Goal: Task Accomplishment & Management: Use online tool/utility

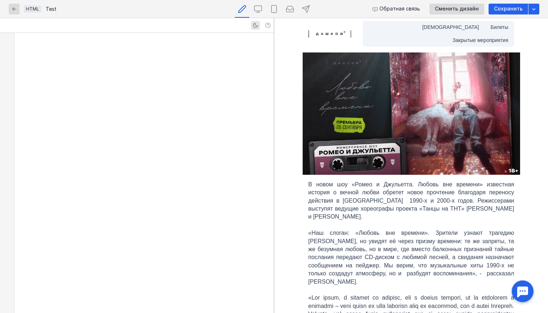
scroll to position [1520, 0]
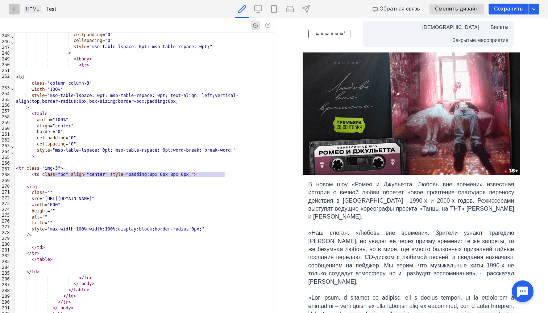
click at [10, 11] on div "button" at bounding box center [14, 9] width 11 height 11
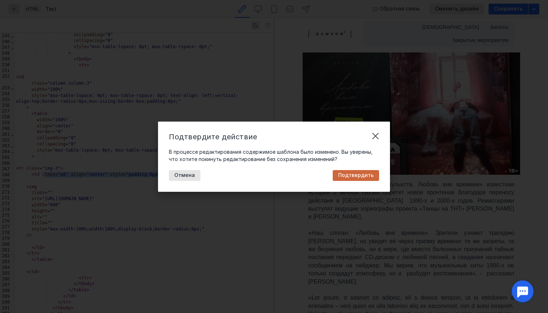
click at [353, 177] on span "Подтвердить" at bounding box center [355, 175] width 35 height 6
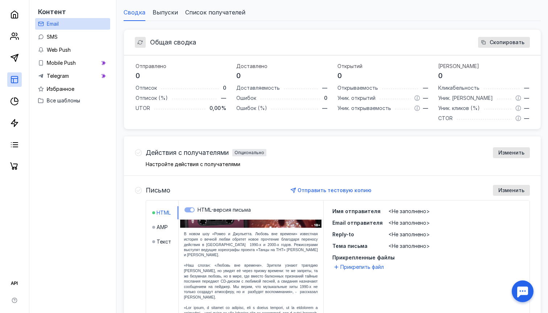
scroll to position [93, 0]
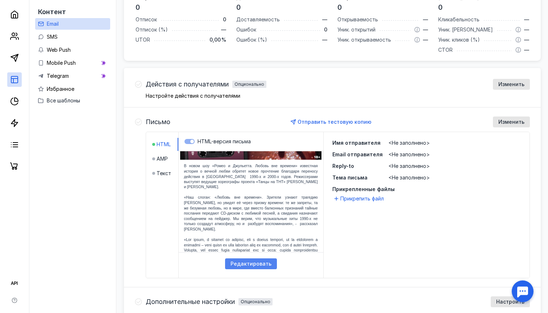
click at [251, 269] on div "Редактировать" at bounding box center [251, 264] width 52 height 11
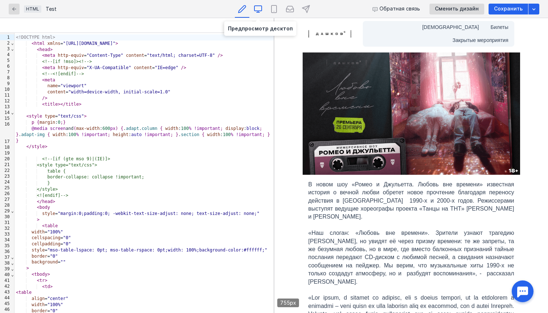
click at [257, 11] on icon at bounding box center [257, 8] width 7 height 5
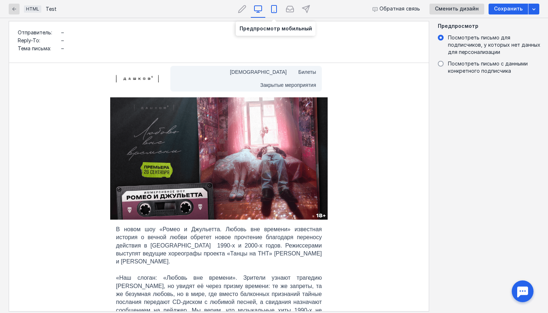
click at [279, 12] on div at bounding box center [274, 9] width 14 height 18
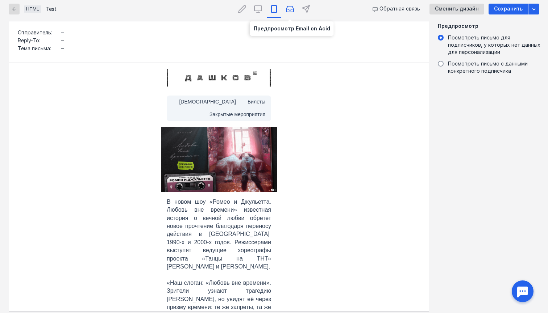
click at [292, 12] on icon at bounding box center [289, 9] width 7 height 6
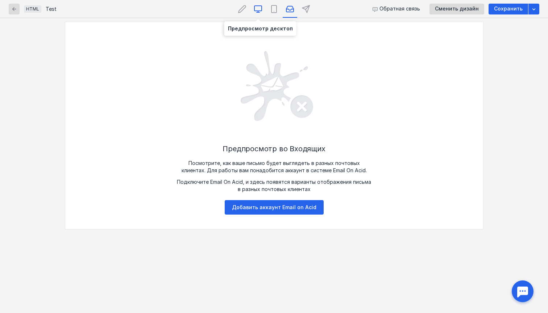
click at [259, 9] on icon at bounding box center [258, 9] width 9 height 9
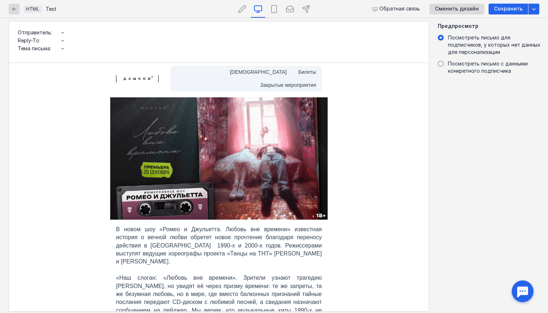
click at [286, 144] on img at bounding box center [218, 158] width 217 height 122
click at [242, 13] on div at bounding box center [242, 9] width 14 height 18
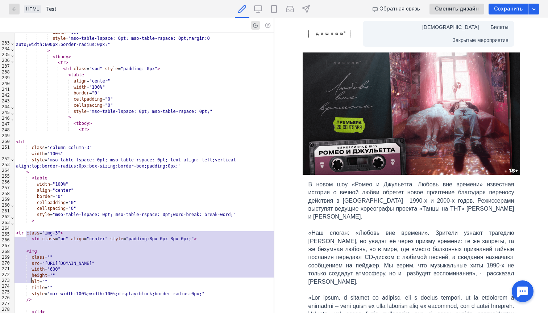
scroll to position [1138, 0]
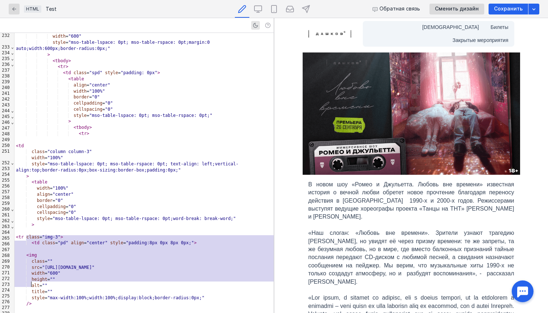
click at [47, 11] on div "Test" at bounding box center [51, 9] width 11 height 5
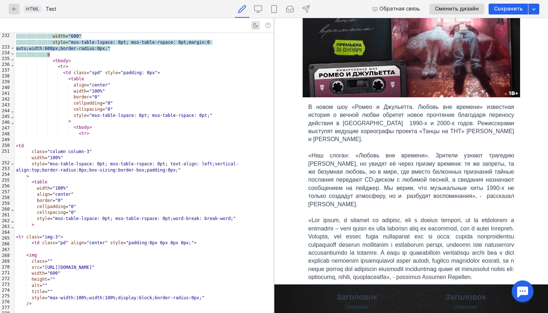
scroll to position [154, 0]
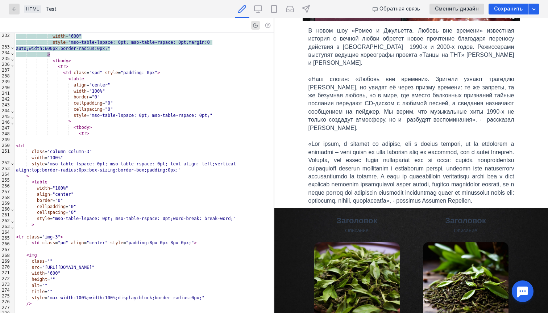
click at [426, 165] on p at bounding box center [411, 172] width 206 height 65
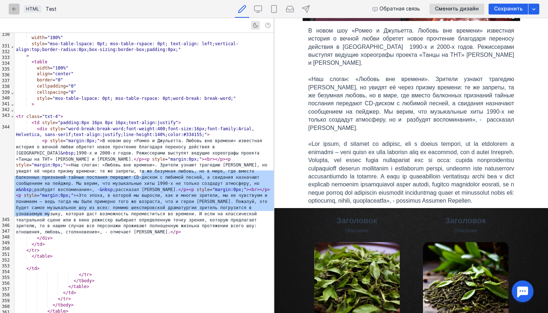
click at [13, 10] on icon "button" at bounding box center [14, 9] width 6 height 6
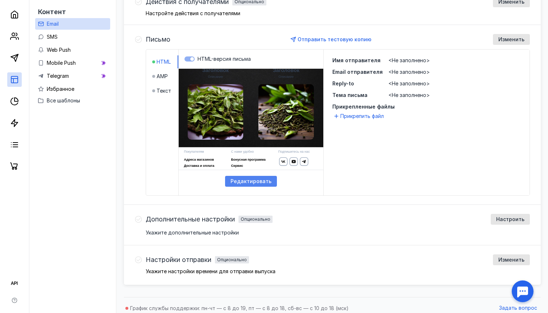
scroll to position [241, 0]
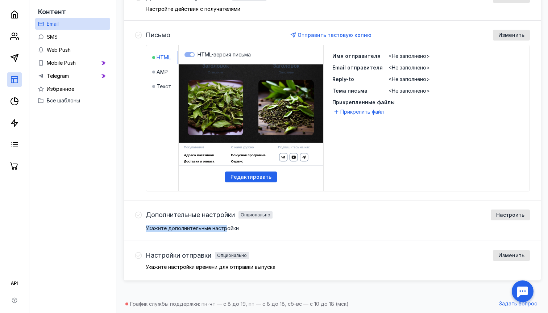
click at [224, 225] on div "Дополнительные настройки Опционально Настроить Укажите дополнительные настройки" at bounding box center [338, 221] width 384 height 22
click at [218, 214] on span "Дополнительные настройки" at bounding box center [190, 215] width 89 height 7
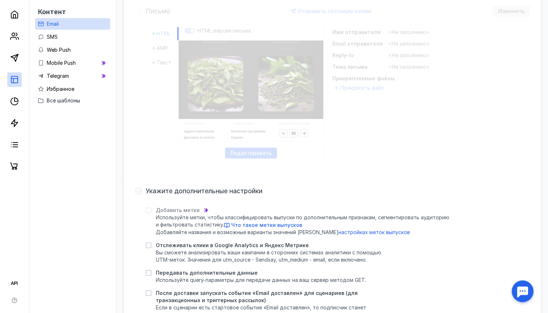
scroll to position [266, 0]
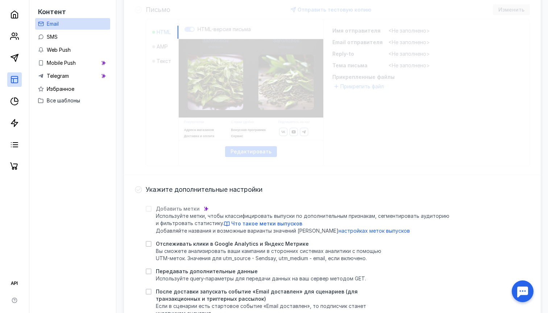
click at [222, 242] on span "Отслеживать клики в Google Analytics и Яндекс Метрике" at bounding box center [232, 244] width 153 height 7
click at [150, 242] on input "Отслеживать клики в Google Analytics и Яндекс Метрике Вы сможете анализировать …" at bounding box center [148, 243] width 5 height 5
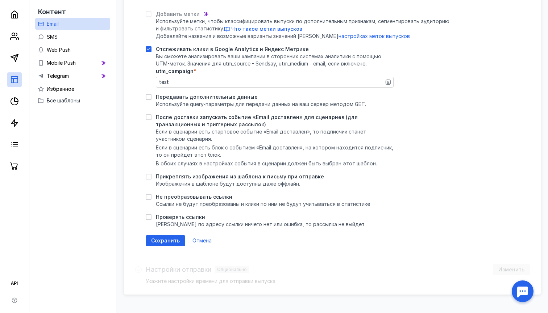
scroll to position [464, 0]
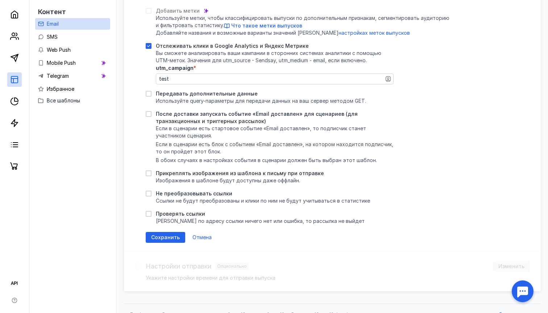
click at [197, 46] on span "Отслеживать клики в Google Analytics и Яндекс Метрике" at bounding box center [232, 45] width 153 height 7
click at [150, 46] on input "Отслеживать клики в Google Analytics и Яндекс Метрике Вы сможете анализировать …" at bounding box center [148, 44] width 5 height 5
checkbox input "false"
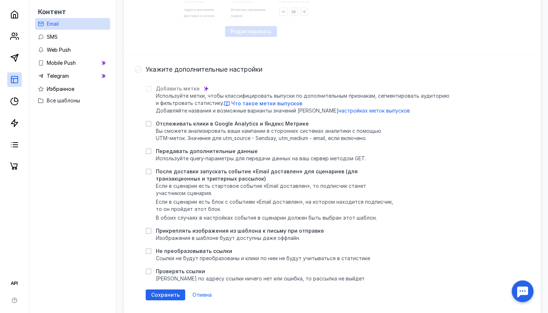
scroll to position [382, 0]
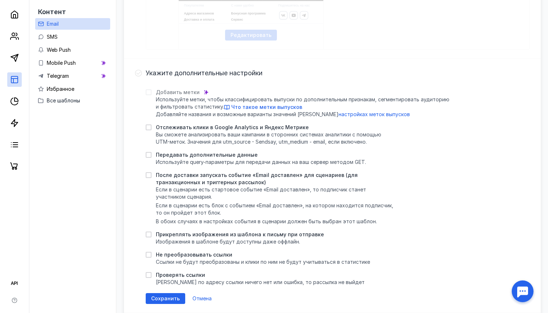
click at [200, 78] on div "Укажите дополнительные настройки" at bounding box center [338, 73] width 384 height 11
click at [200, 74] on span "Укажите дополнительные настройки" at bounding box center [204, 73] width 117 height 7
click at [181, 72] on span "Укажите дополнительные настройки" at bounding box center [204, 73] width 117 height 7
click at [165, 76] on span "Укажите дополнительные настройки" at bounding box center [204, 73] width 117 height 7
click at [201, 298] on span "Отмена" at bounding box center [201, 299] width 19 height 6
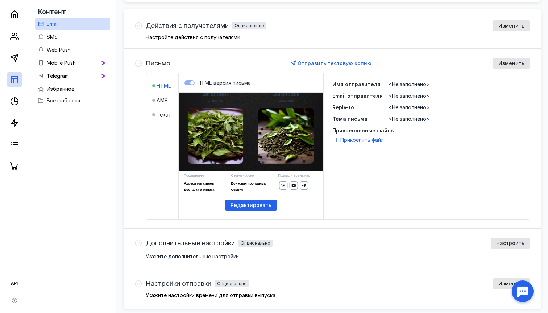
scroll to position [202, 0]
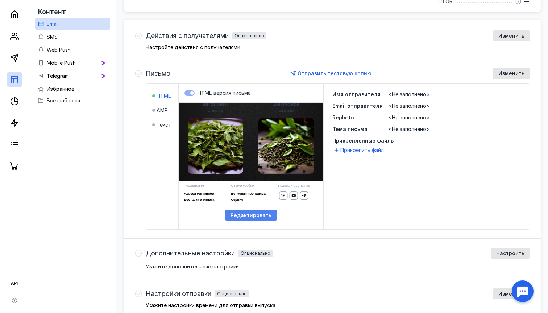
click at [252, 219] on div "Редактировать" at bounding box center [251, 215] width 52 height 11
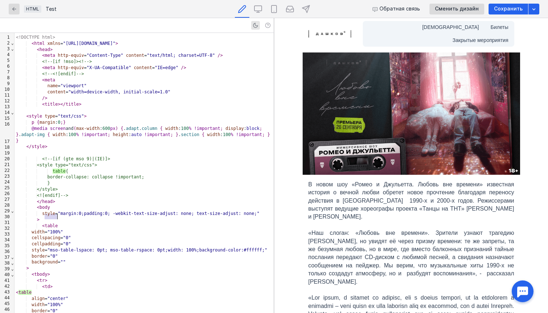
click at [320, 183] on p "В новом шоу «Ромео и Джульетта. Любовь вне времени» известная история о вечной …" at bounding box center [411, 201] width 206 height 41
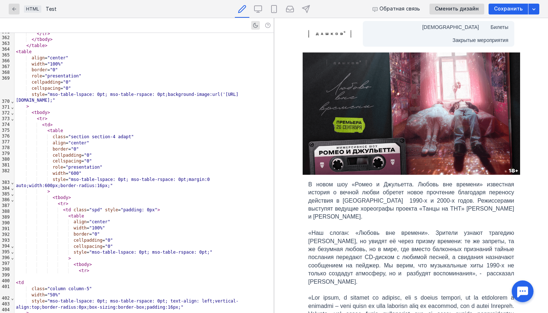
scroll to position [2050, 0]
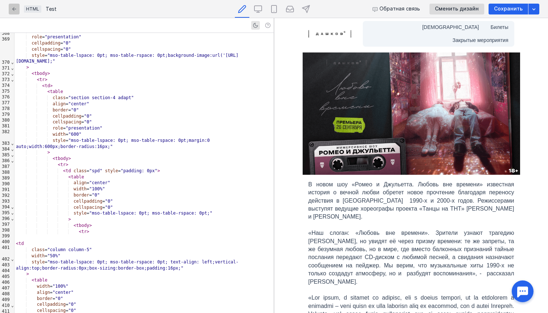
click at [14, 11] on icon "button" at bounding box center [14, 9] width 6 height 6
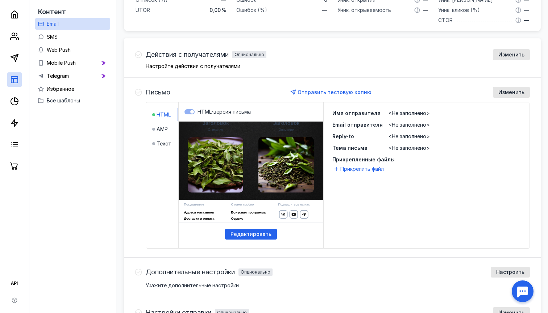
scroll to position [184, 0]
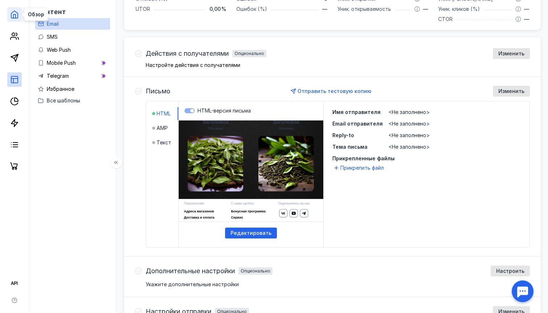
click at [14, 16] on icon at bounding box center [14, 14] width 9 height 9
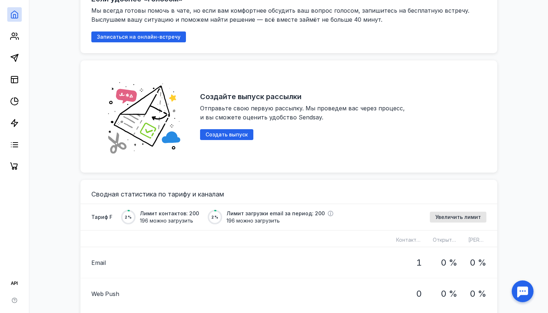
scroll to position [387, 0]
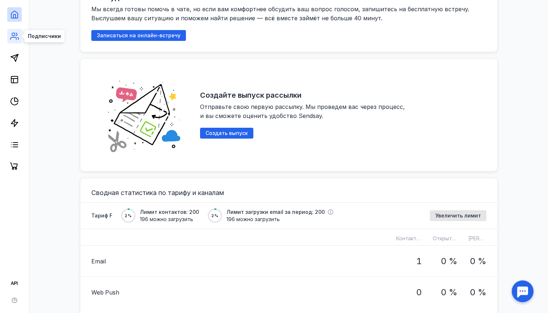
click at [16, 39] on icon at bounding box center [14, 38] width 6 height 2
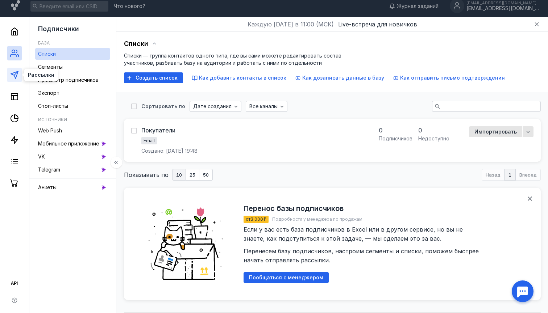
click at [14, 72] on icon at bounding box center [14, 75] width 9 height 9
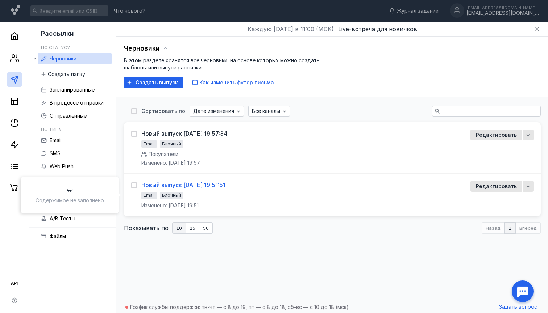
click at [193, 184] on div "Новый выпуск [DATE] 19:51:51" at bounding box center [183, 184] width 84 height 7
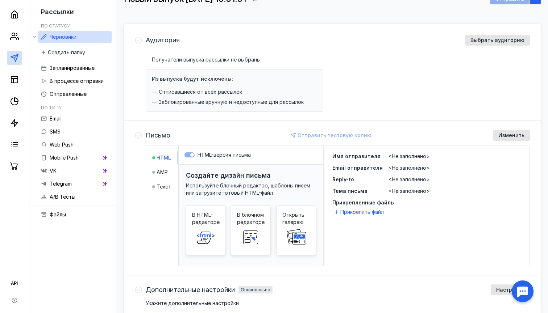
scroll to position [64, 0]
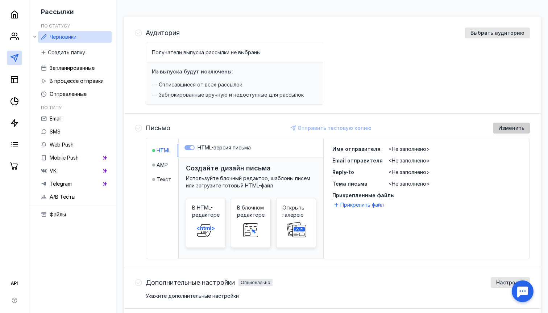
click at [507, 131] on span "Изменить" at bounding box center [511, 128] width 26 height 6
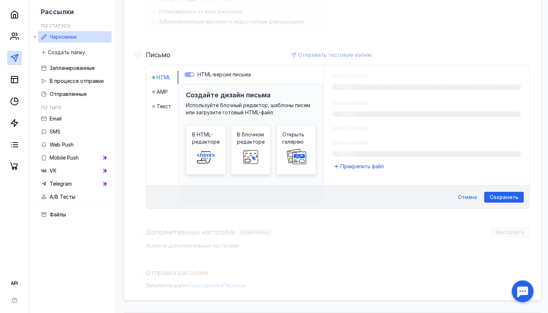
scroll to position [164, 0]
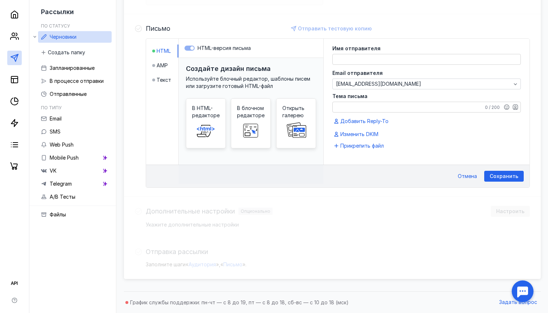
click at [434, 96] on label "Тема письма" at bounding box center [426, 96] width 188 height 5
click at [434, 102] on textarea "Тема письма" at bounding box center [427, 107] width 188 height 10
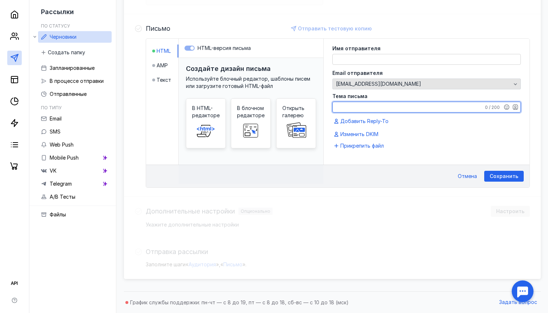
click at [444, 85] on div "[EMAIL_ADDRESS][DOMAIN_NAME]" at bounding box center [423, 84] width 179 height 6
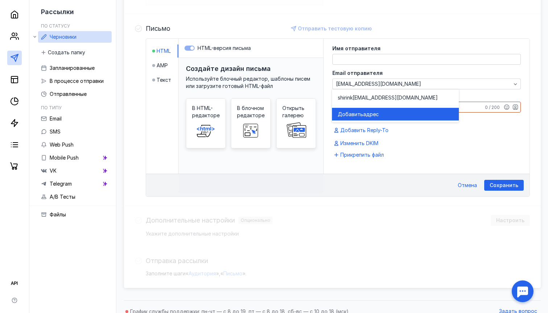
click at [400, 115] on div "Добавить адрес" at bounding box center [395, 114] width 115 height 7
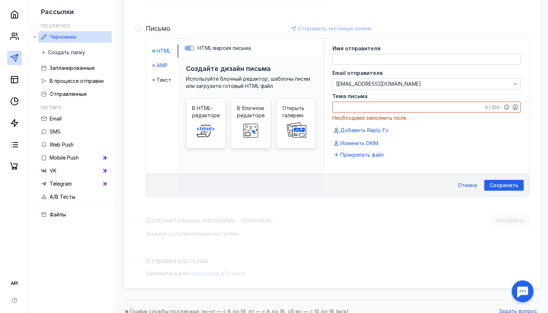
click at [164, 68] on span "AMP" at bounding box center [161, 65] width 11 height 7
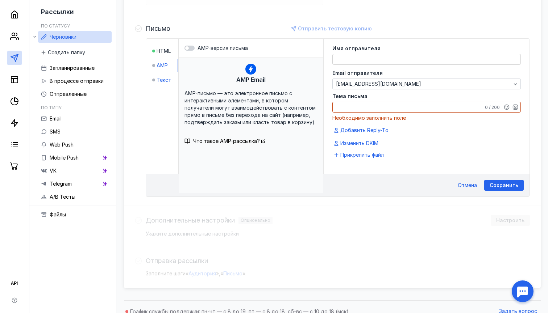
click at [163, 79] on span "Текст" at bounding box center [163, 79] width 14 height 7
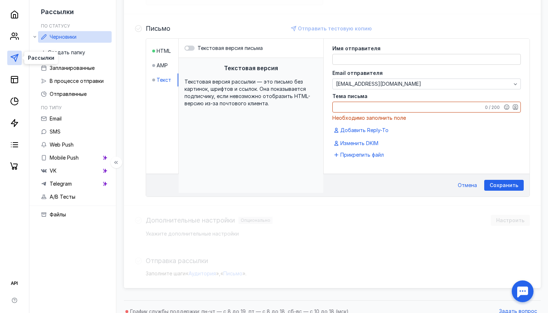
click at [16, 57] on line at bounding box center [16, 56] width 4 height 4
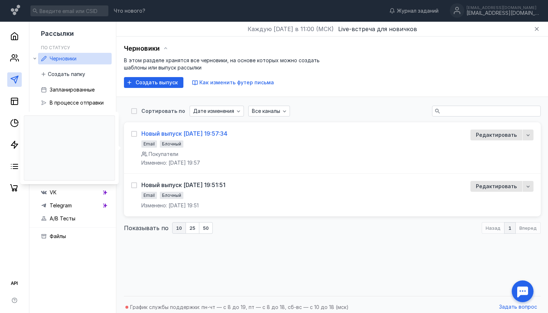
click at [174, 135] on div "Новый выпуск [DATE] 19:57:34" at bounding box center [184, 133] width 86 height 7
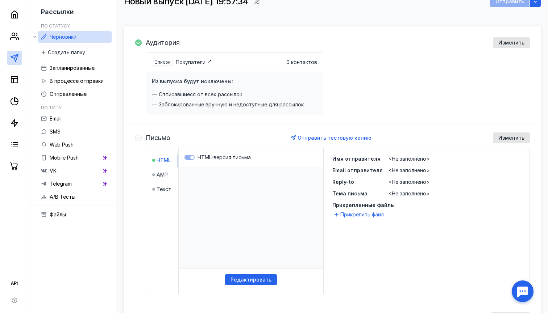
scroll to position [65, 0]
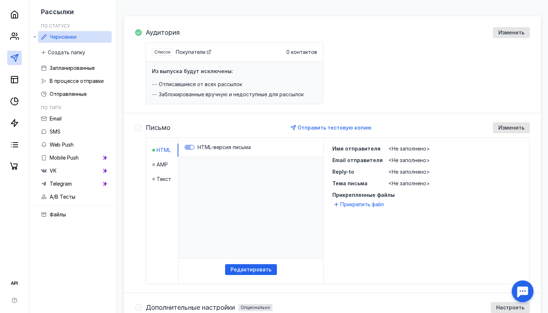
click at [160, 170] on li "AMP" at bounding box center [165, 164] width 26 height 13
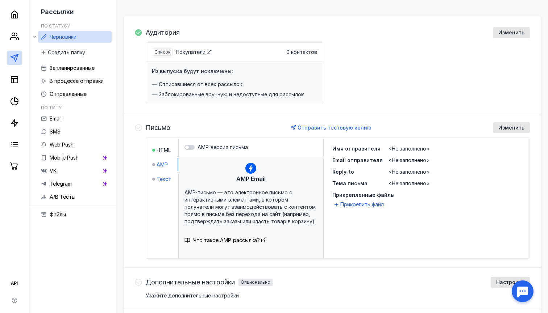
click at [161, 181] on span "Текст" at bounding box center [163, 179] width 14 height 7
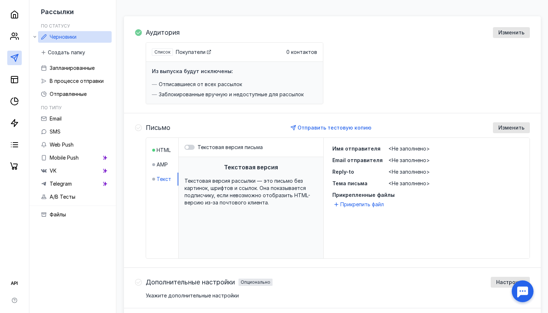
click at [163, 145] on li "HTML" at bounding box center [165, 150] width 26 height 13
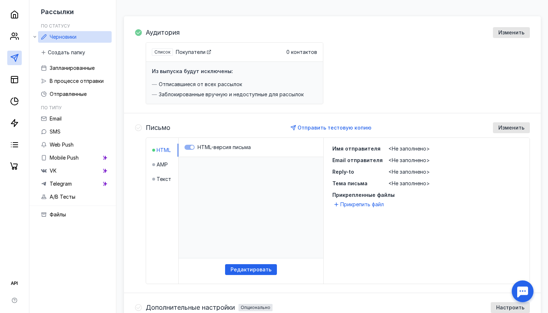
scroll to position [0, 0]
click at [58, 70] on span "Запланированные" at bounding box center [72, 68] width 45 height 6
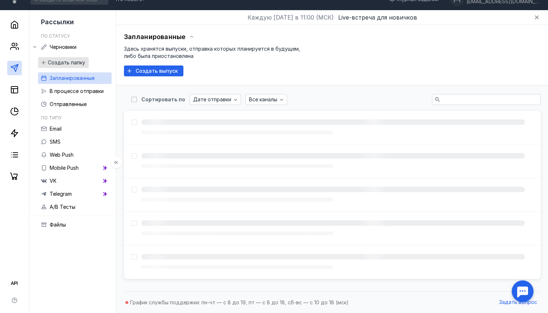
scroll to position [12, 0]
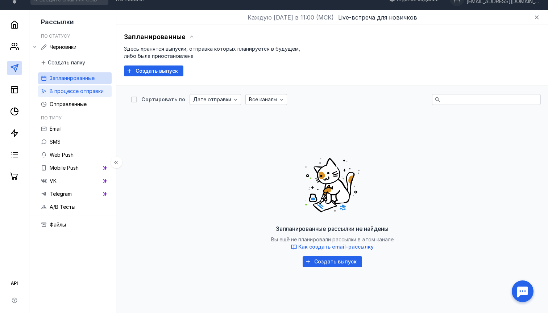
click at [72, 94] on div "В процессе отправки" at bounding box center [77, 91] width 54 height 9
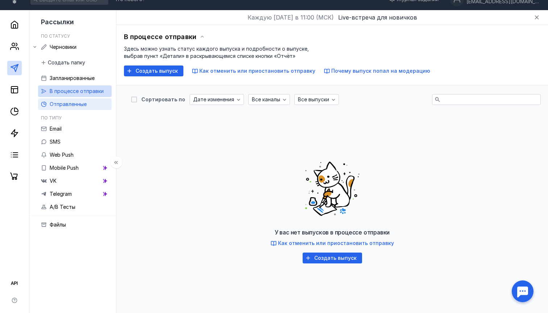
click at [73, 106] on span "Отправленные" at bounding box center [68, 104] width 37 height 6
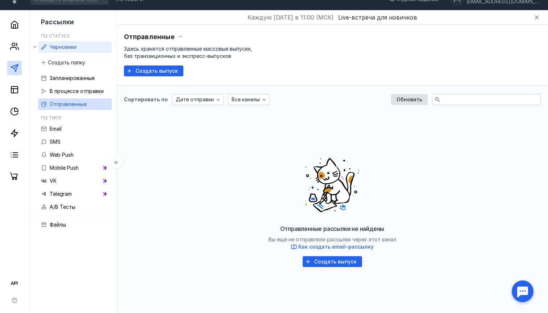
click at [55, 49] on span "Черновики" at bounding box center [63, 47] width 27 height 6
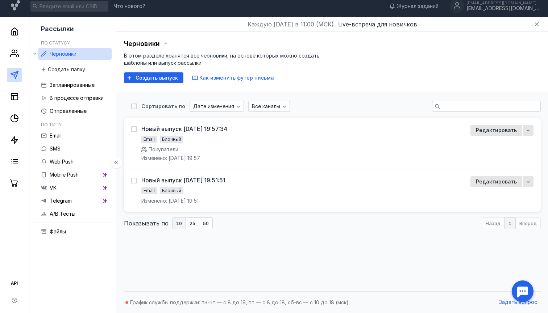
click at [35, 53] on icon at bounding box center [34, 53] width 5 height 5
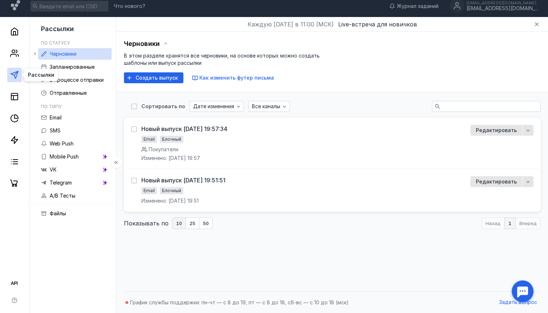
click at [17, 73] on polygon at bounding box center [14, 74] width 7 height 7
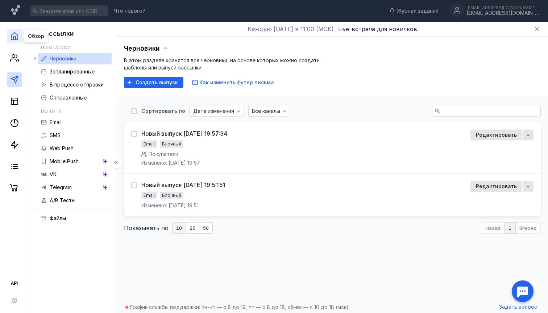
click at [16, 39] on polyline at bounding box center [14, 38] width 2 height 4
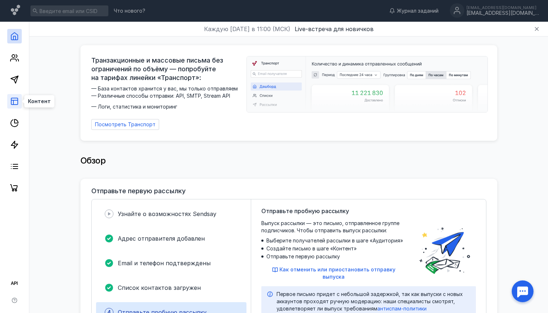
click at [16, 102] on icon at bounding box center [14, 101] width 9 height 9
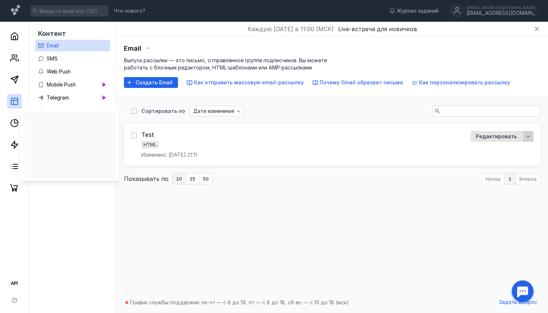
click at [523, 135] on div "button" at bounding box center [527, 136] width 11 height 11
click at [502, 137] on span "Редактировать" at bounding box center [496, 137] width 41 height 6
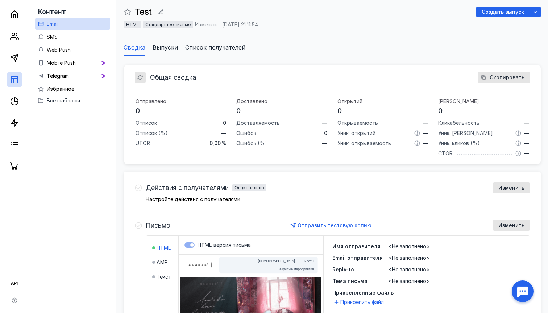
scroll to position [56, 0]
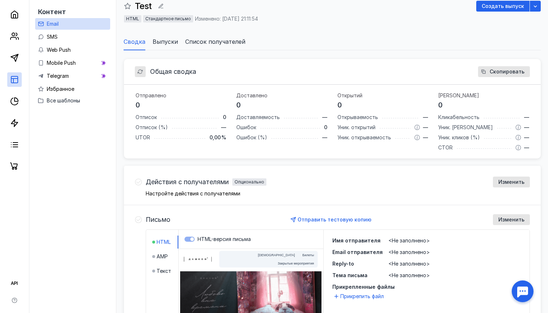
click at [192, 238] on label "HTML-версия письма" at bounding box center [250, 239] width 133 height 7
click at [186, 239] on label "HTML-версия письма" at bounding box center [250, 239] width 133 height 7
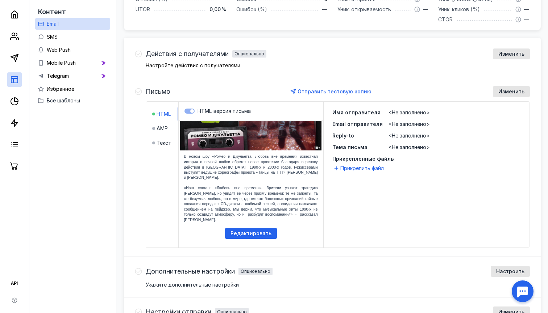
scroll to position [184, 0]
click at [243, 233] on span "Редактировать" at bounding box center [250, 234] width 41 height 6
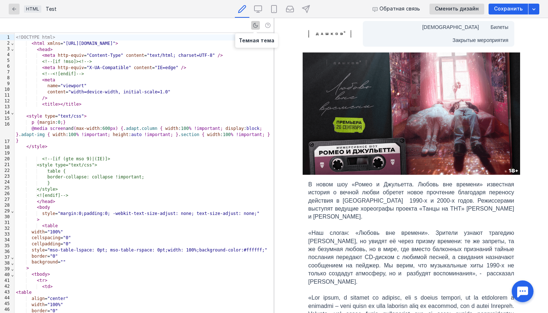
click at [257, 26] on icon "button" at bounding box center [255, 25] width 4 height 4
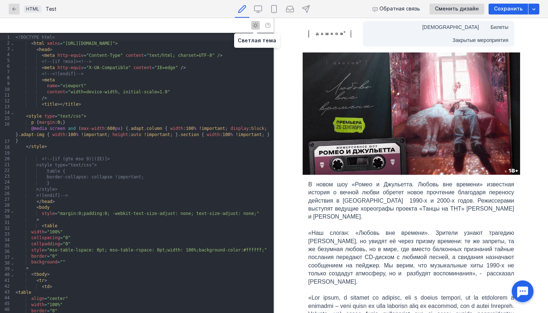
click at [257, 26] on icon "button" at bounding box center [255, 25] width 6 height 6
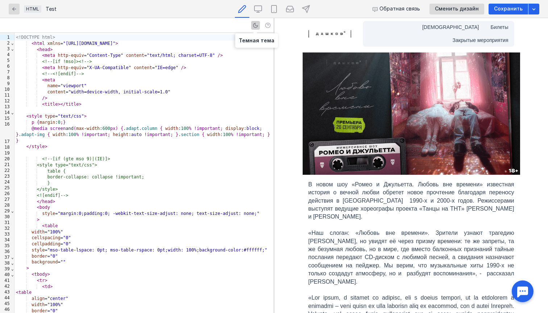
click at [257, 26] on icon "button" at bounding box center [255, 25] width 4 height 4
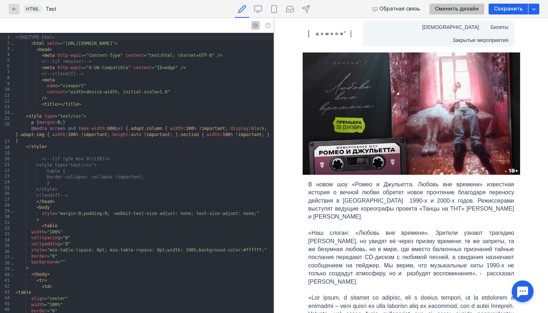
click at [472, 7] on span "Сменить дизайн" at bounding box center [457, 9] width 44 height 6
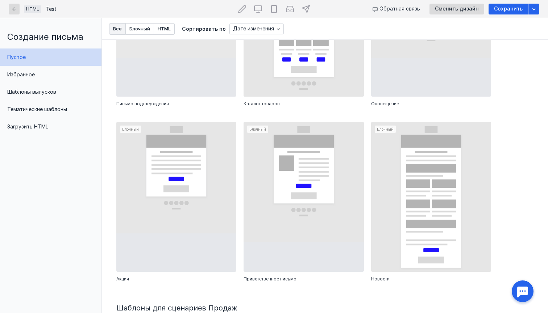
scroll to position [318, 0]
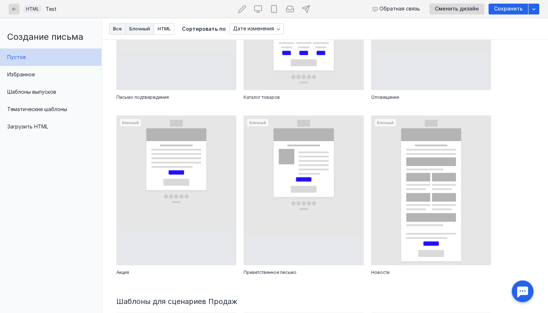
click at [147, 30] on span "Блочный" at bounding box center [139, 28] width 21 height 5
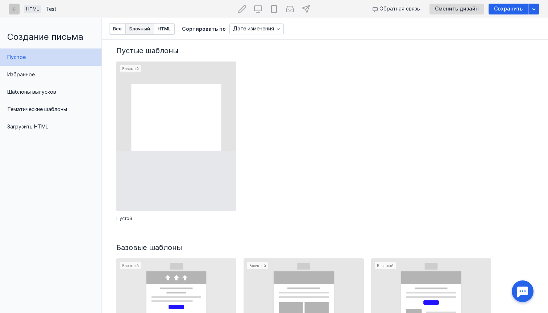
click at [13, 8] on icon "button" at bounding box center [14, 9] width 6 height 6
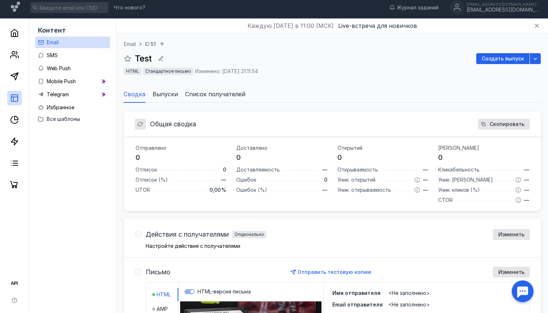
scroll to position [3, 0]
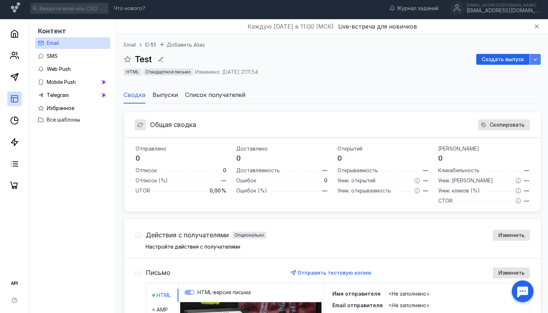
click at [537, 60] on icon "button" at bounding box center [535, 60] width 6 height 6
click at [343, 55] on div "Test Создать выпуск" at bounding box center [332, 59] width 417 height 11
click at [147, 45] on span "ID" at bounding box center [147, 45] width 5 height 6
click at [166, 97] on span "Выпуски" at bounding box center [164, 95] width 25 height 9
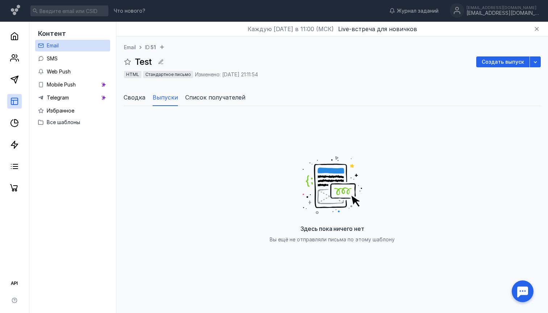
click at [135, 92] on li "Сводка" at bounding box center [135, 97] width 22 height 17
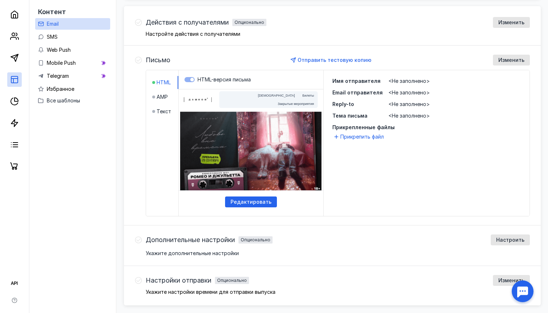
scroll to position [217, 0]
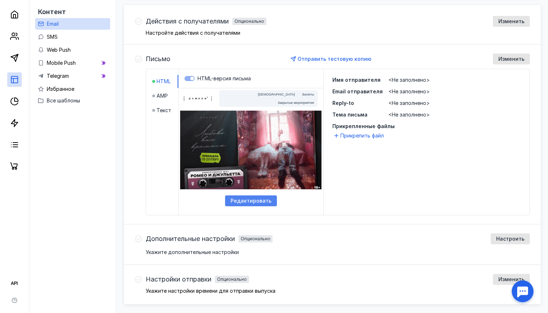
click at [237, 204] on div "Редактировать" at bounding box center [251, 201] width 52 height 11
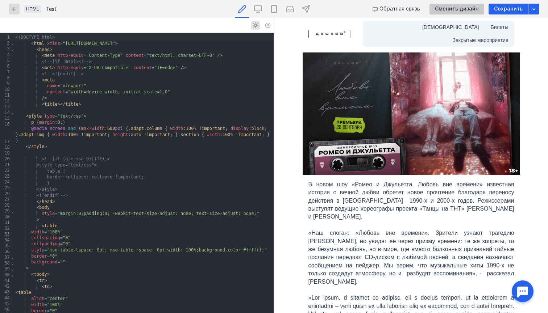
click at [466, 7] on span "Сменить дизайн" at bounding box center [457, 9] width 44 height 6
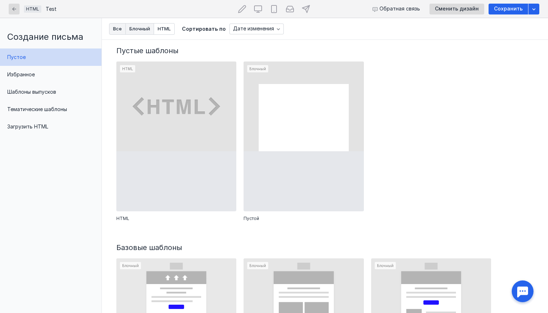
click at [145, 34] on button "Блочный" at bounding box center [140, 29] width 28 height 12
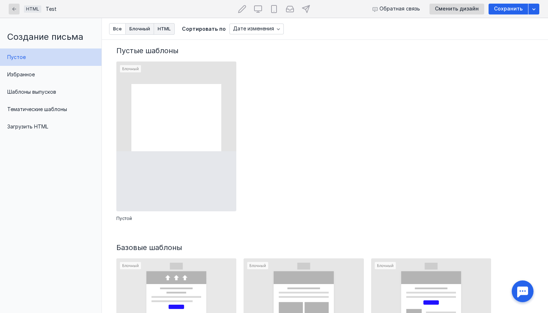
click at [170, 28] on span "HTML" at bounding box center [164, 28] width 13 height 5
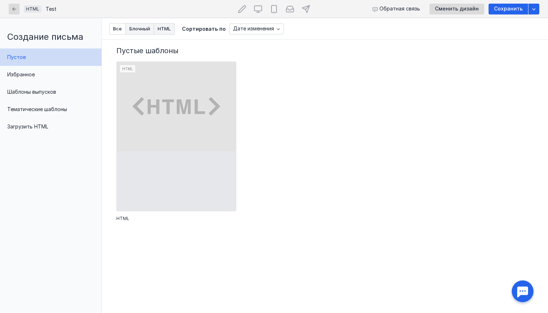
click at [135, 32] on button "Блочный" at bounding box center [140, 29] width 28 height 12
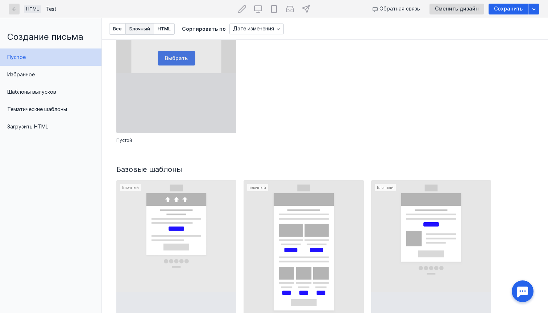
scroll to position [83, 0]
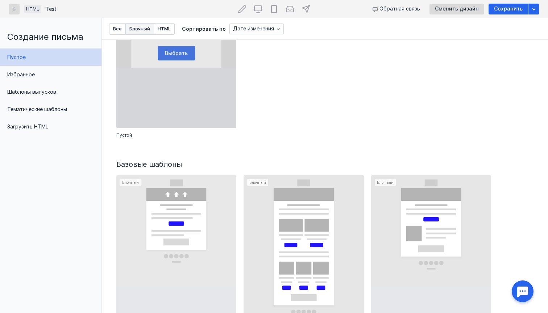
click at [171, 54] on div at bounding box center [176, 53] width 120 height 150
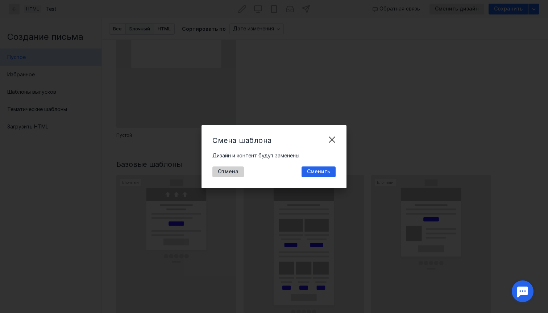
click at [231, 173] on span "Отмена" at bounding box center [228, 172] width 21 height 6
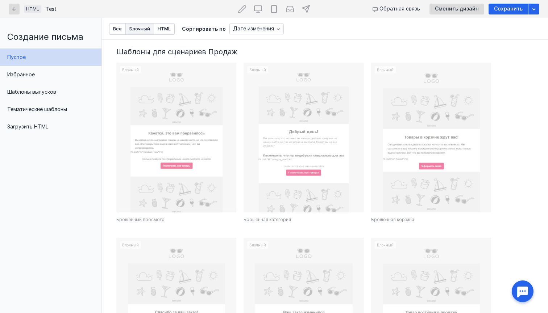
scroll to position [600, 0]
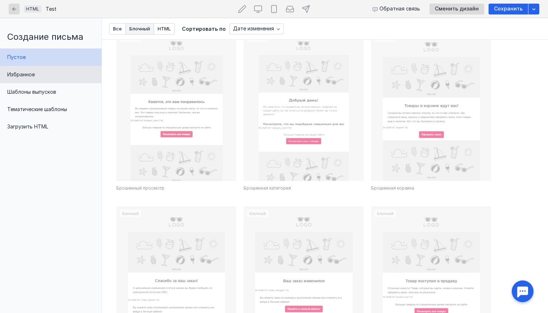
click at [52, 77] on div "Избранное" at bounding box center [50, 74] width 101 height 17
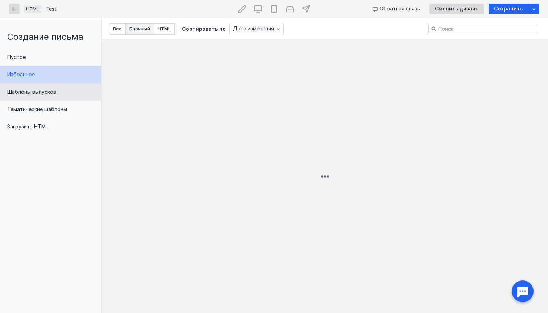
click at [53, 93] on span "Шаблоны выпусков" at bounding box center [31, 92] width 49 height 6
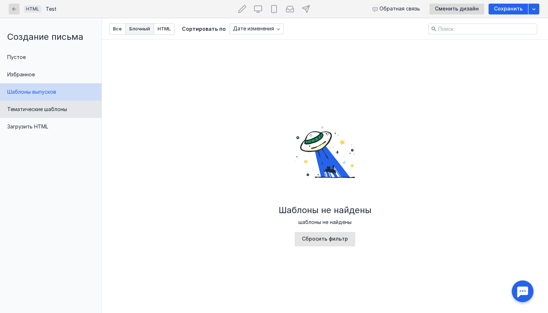
click at [59, 110] on span "Тематические шаблоны" at bounding box center [37, 109] width 60 height 6
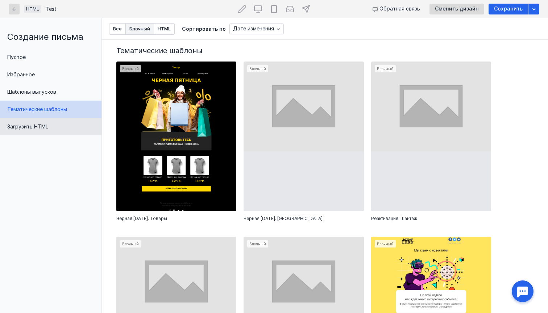
click at [59, 131] on div "Загрузить HTML" at bounding box center [50, 126] width 101 height 17
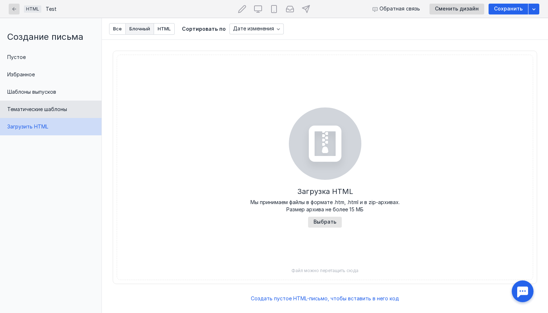
click at [61, 108] on span "Тематические шаблоны" at bounding box center [37, 109] width 60 height 6
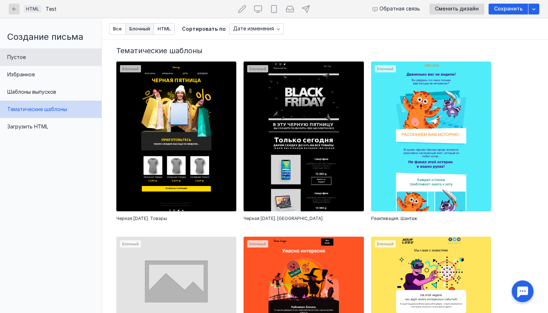
click at [51, 53] on div "Пустое" at bounding box center [50, 57] width 101 height 17
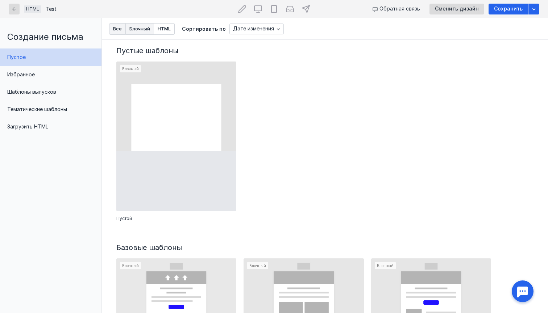
click at [116, 29] on span "Все" at bounding box center [117, 28] width 9 height 5
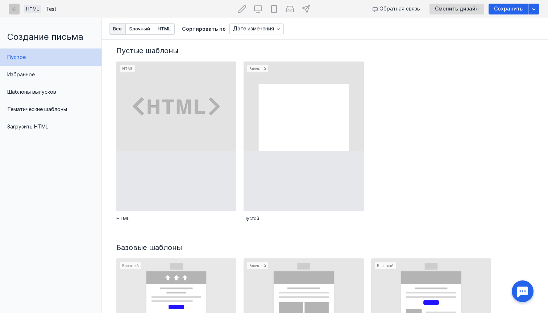
click at [14, 10] on icon "button" at bounding box center [14, 9] width 6 height 6
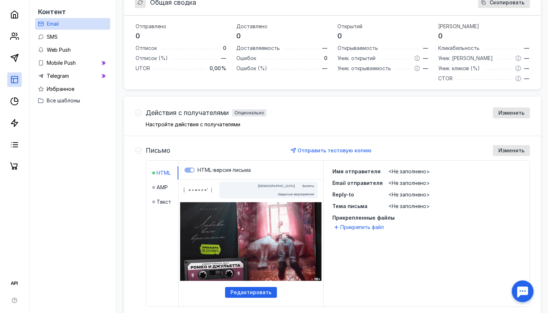
scroll to position [129, 0]
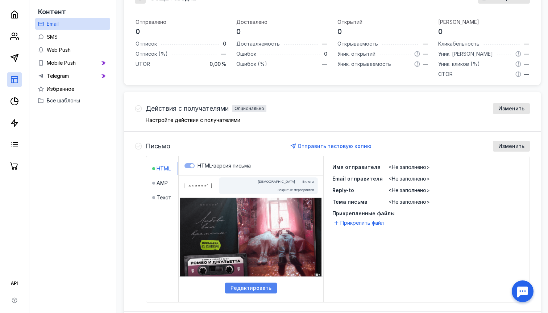
click at [243, 292] on div "Редактировать" at bounding box center [251, 288] width 52 height 11
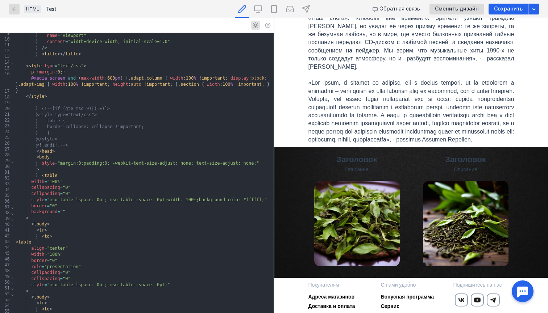
scroll to position [215, 0]
click at [290, 227] on td "Заголовок Описание Заголовок Описание" at bounding box center [410, 212] width 273 height 131
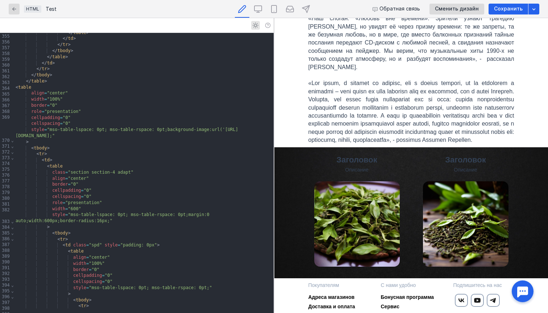
scroll to position [2268, 0]
click at [539, 7] on div "HTML Test Обратная связь Сменить дизайн Сохранить" at bounding box center [274, 9] width 548 height 18
click at [534, 7] on icon "button" at bounding box center [534, 9] width 6 height 6
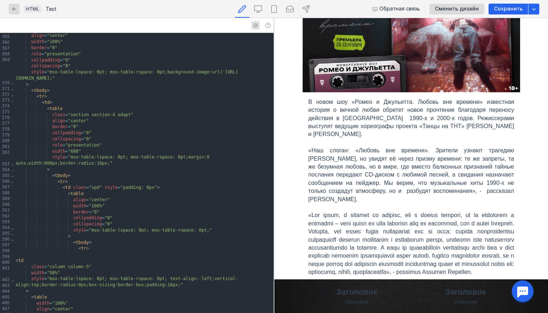
scroll to position [88, 0]
